Goal: Navigation & Orientation: Find specific page/section

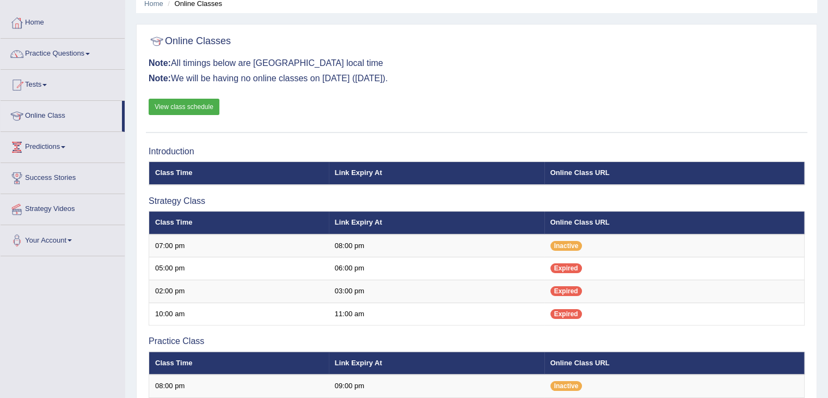
click at [199, 109] on link "View class schedule" at bounding box center [184, 107] width 71 height 16
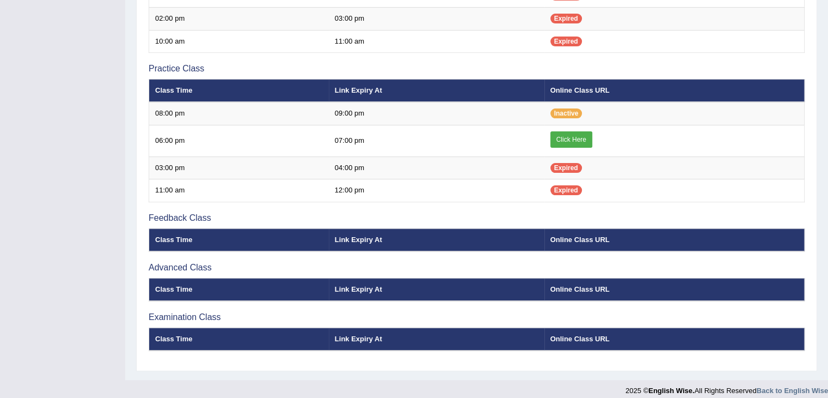
scroll to position [324, 0]
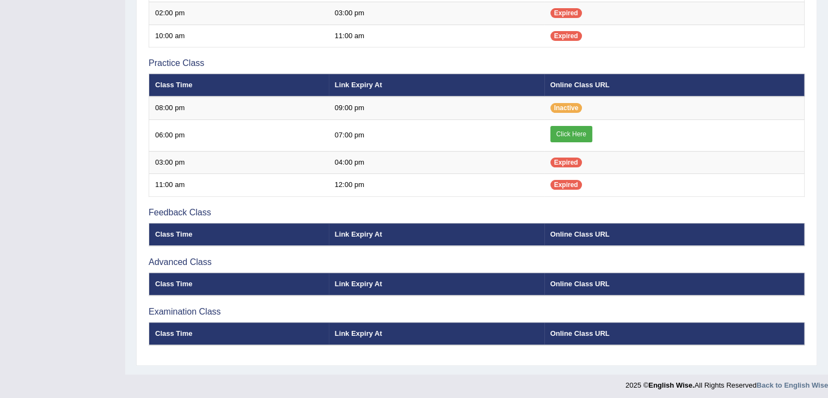
click at [170, 259] on h3 "Advanced Class" at bounding box center [477, 262] width 656 height 10
click at [170, 307] on h3 "Examination Class" at bounding box center [477, 312] width 656 height 10
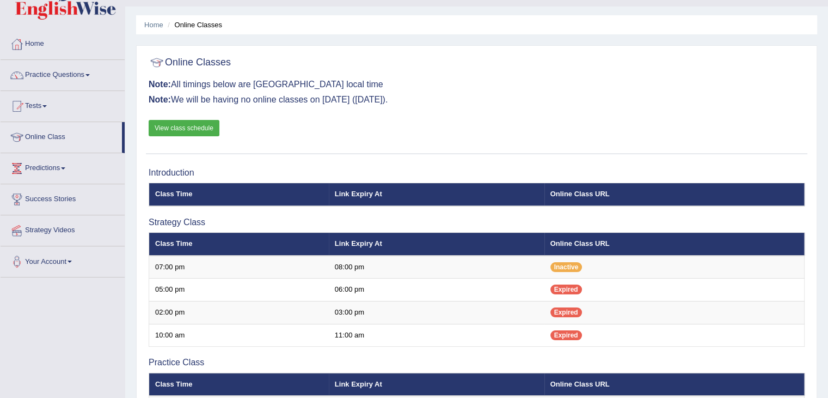
scroll to position [9, 0]
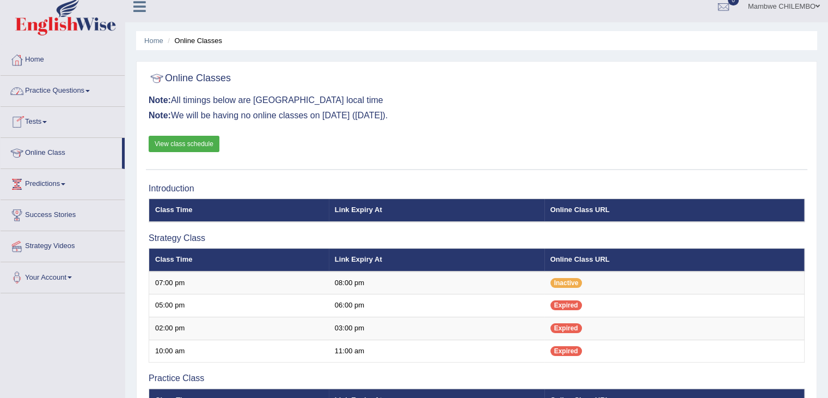
click at [90, 90] on span at bounding box center [87, 91] width 4 height 2
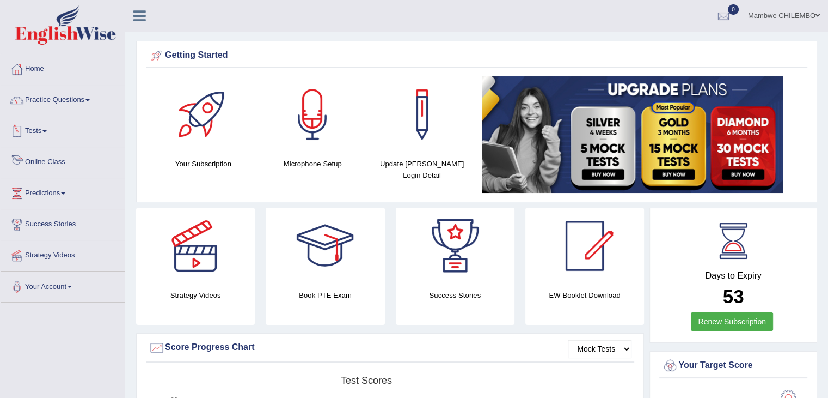
click at [59, 160] on link "Online Class" at bounding box center [63, 160] width 124 height 27
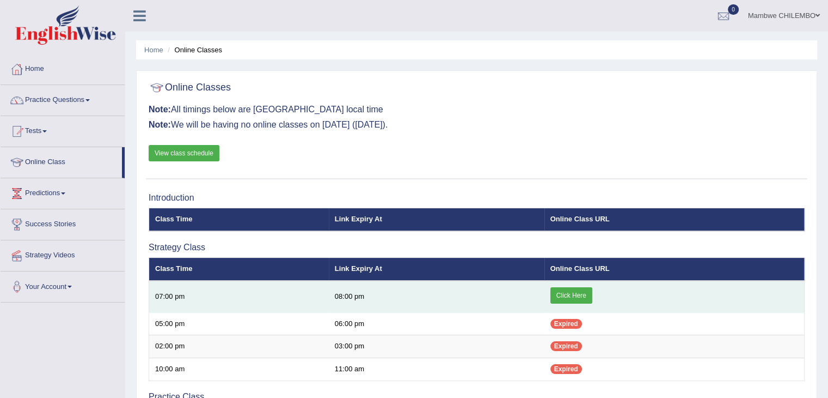
click at [586, 291] on link "Click Here" at bounding box center [572, 295] width 42 height 16
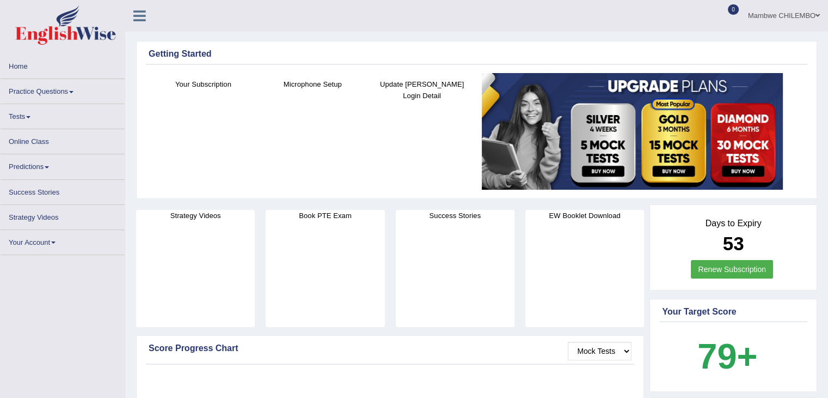
click at [30, 129] on li "Tests Take Practice Sectional Test Take Mock Test History" at bounding box center [63, 116] width 124 height 25
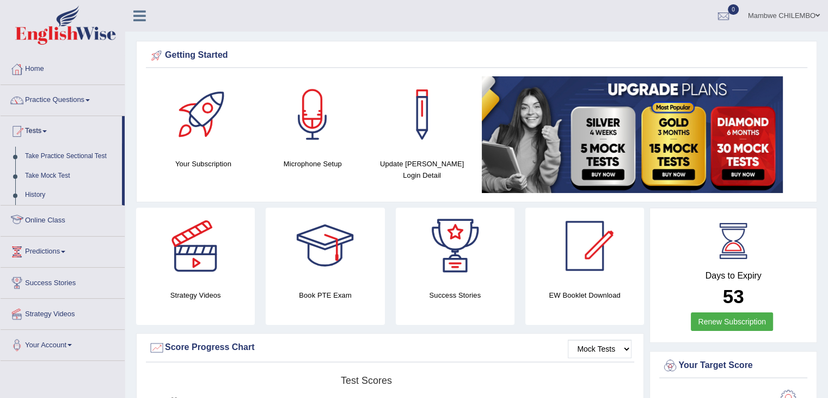
click at [39, 215] on link "Online Class" at bounding box center [63, 218] width 124 height 27
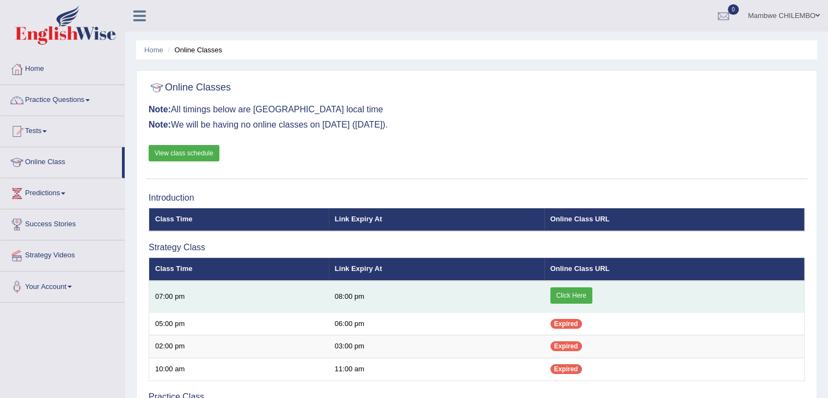
click at [580, 290] on link "Click Here" at bounding box center [572, 295] width 42 height 16
